Goal: Find specific page/section

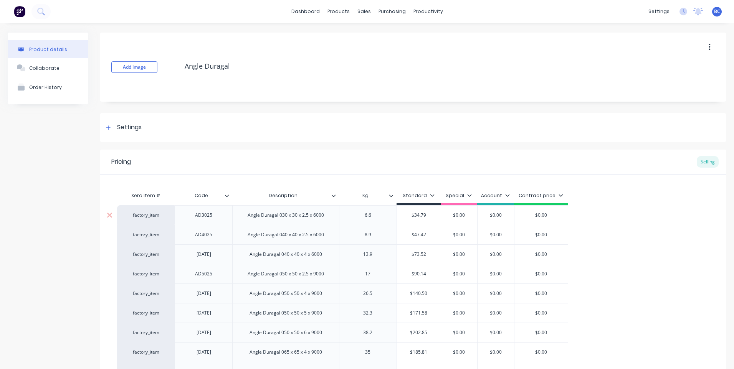
type input "$0.00"
click at [527, 213] on input "$0.00" at bounding box center [540, 215] width 53 height 7
click at [49, 71] on button "Collaborate" at bounding box center [48, 67] width 81 height 19
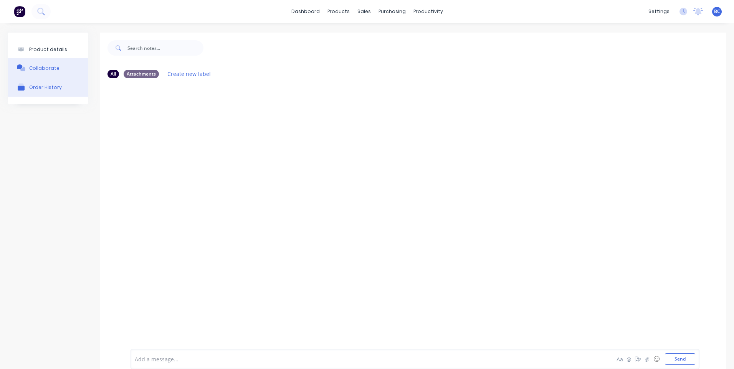
click at [46, 89] on div "Order History" at bounding box center [45, 87] width 33 height 6
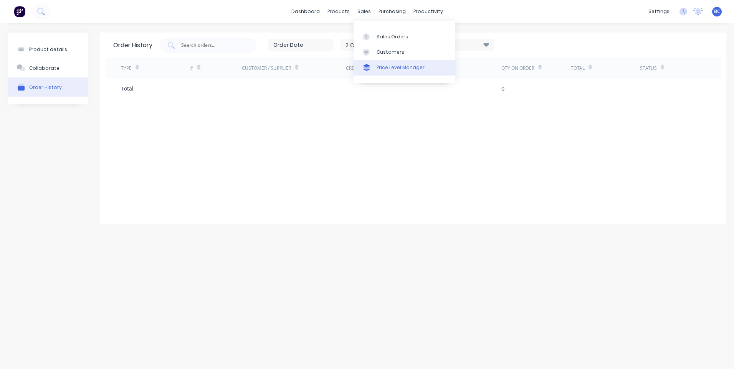
click at [385, 65] on div "Price Level Manager" at bounding box center [400, 67] width 48 height 7
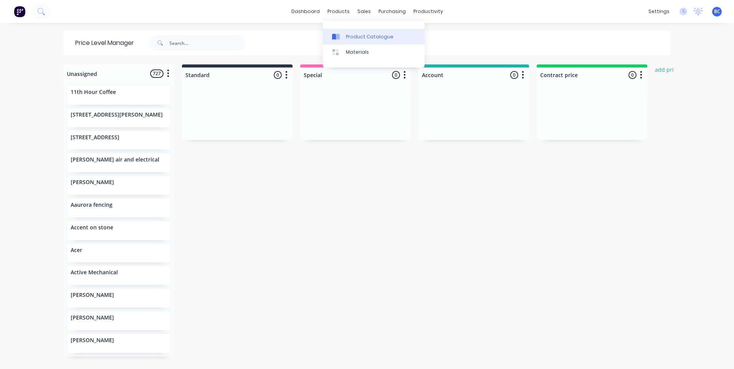
click at [349, 36] on div "Product Catalogue" at bounding box center [370, 36] width 48 height 7
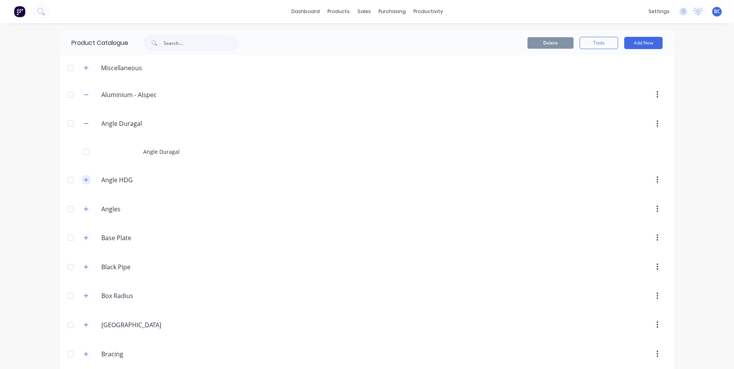
click at [83, 182] on button "button" at bounding box center [86, 180] width 10 height 10
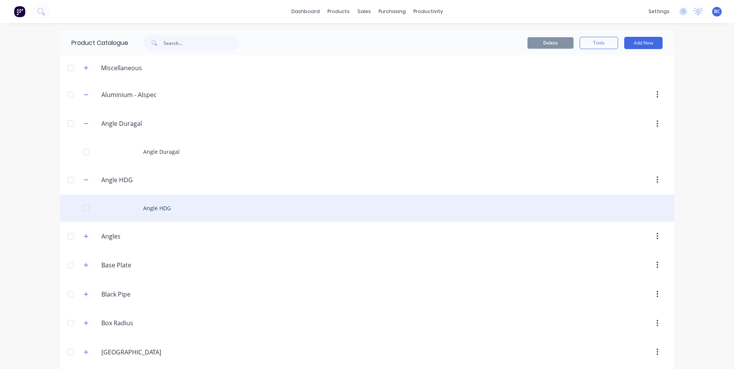
click at [134, 205] on div "Angle HDG" at bounding box center [367, 208] width 614 height 27
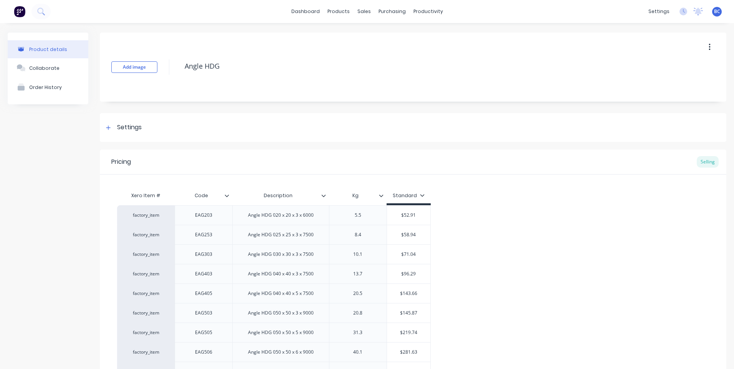
click at [421, 196] on icon at bounding box center [422, 195] width 4 height 2
click at [369, 221] on div at bounding box center [368, 217] width 15 height 15
type textarea "x"
click at [546, 193] on div "Xero Item # Code Description Kg Standard factory_item EAG203 Angle HDG 020 x 20…" at bounding box center [413, 363] width 592 height 350
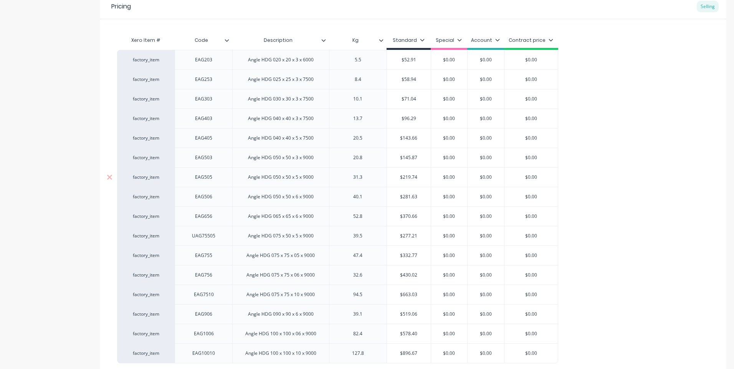
scroll to position [226, 0]
